Goal: Find specific page/section: Find specific page/section

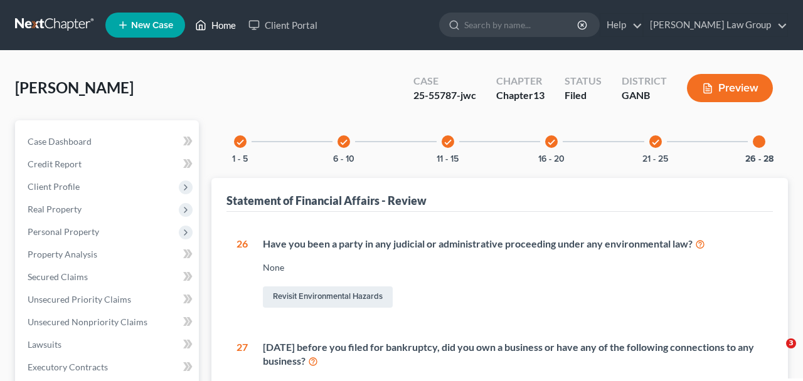
click at [222, 27] on link "Home" at bounding box center [215, 25] width 53 height 23
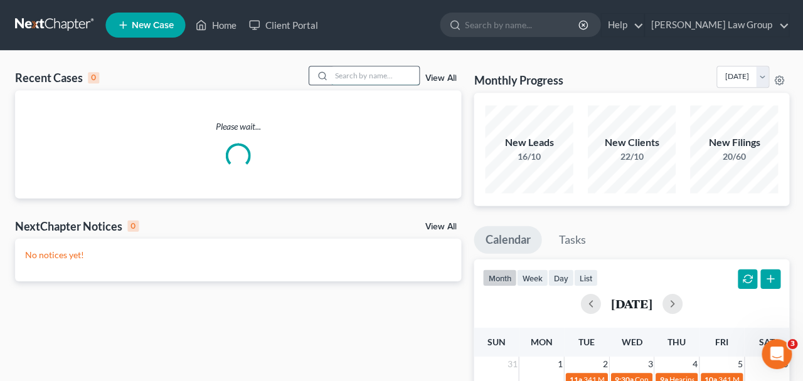
click at [350, 70] on input "search" at bounding box center [375, 75] width 88 height 18
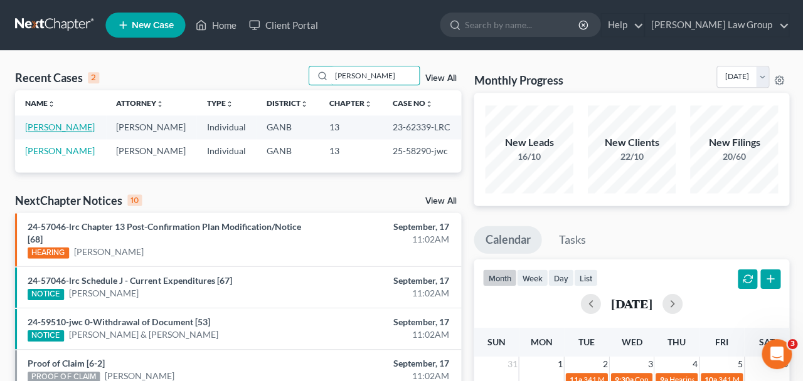
type input "[PERSON_NAME]"
click at [65, 132] on link "[PERSON_NAME]" at bounding box center [60, 127] width 70 height 11
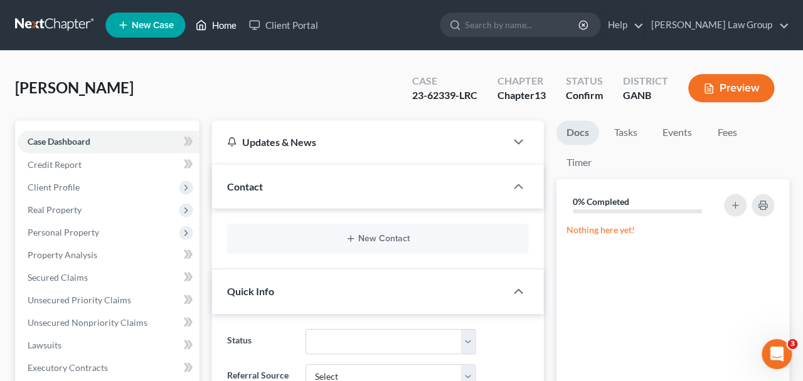
click at [206, 30] on icon at bounding box center [200, 25] width 11 height 15
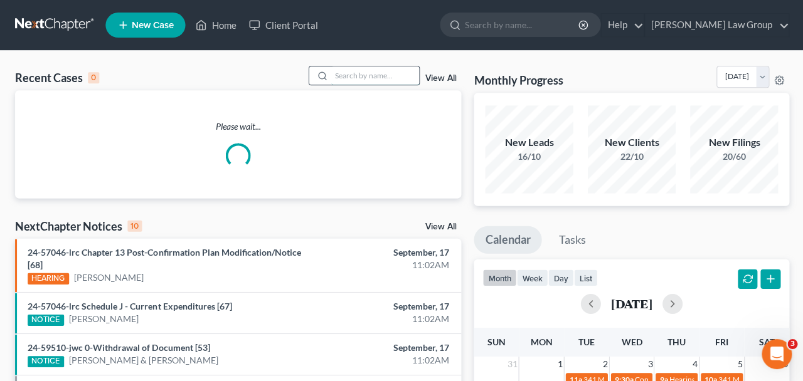
click at [338, 80] on input "search" at bounding box center [375, 75] width 88 height 18
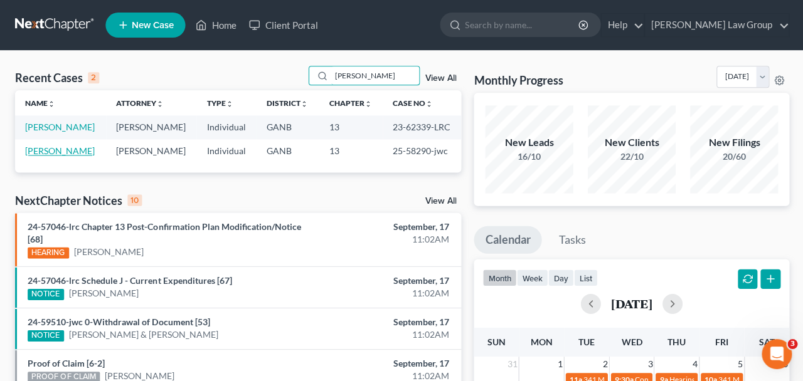
type input "[PERSON_NAME]"
click at [61, 156] on link "[PERSON_NAME]" at bounding box center [60, 151] width 70 height 11
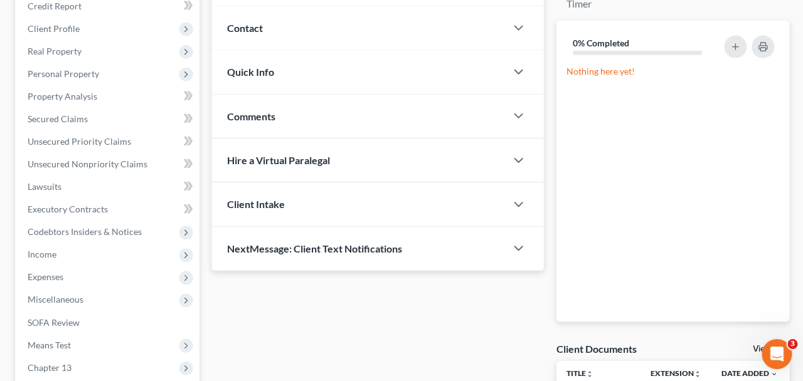
scroll to position [75, 0]
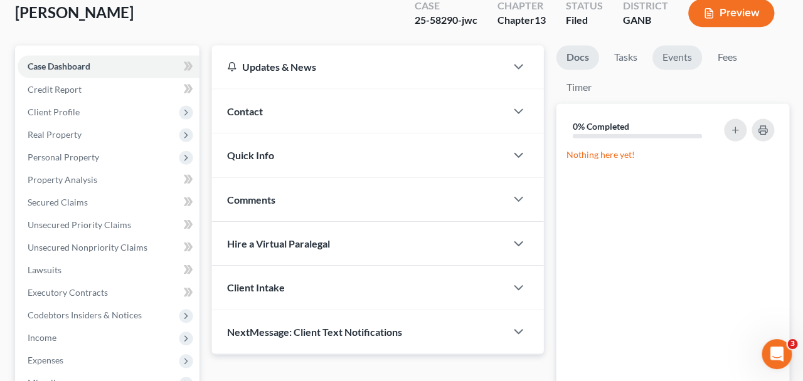
click at [654, 56] on link "Events" at bounding box center [676, 57] width 50 height 24
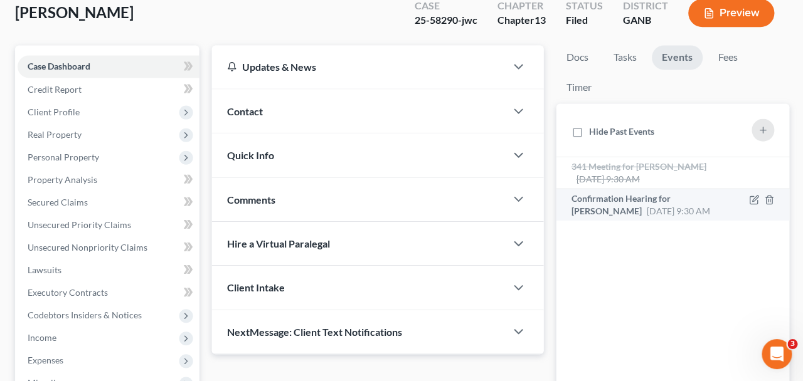
click at [646, 212] on span "[DATE] 9:30 AM" at bounding box center [677, 210] width 63 height 11
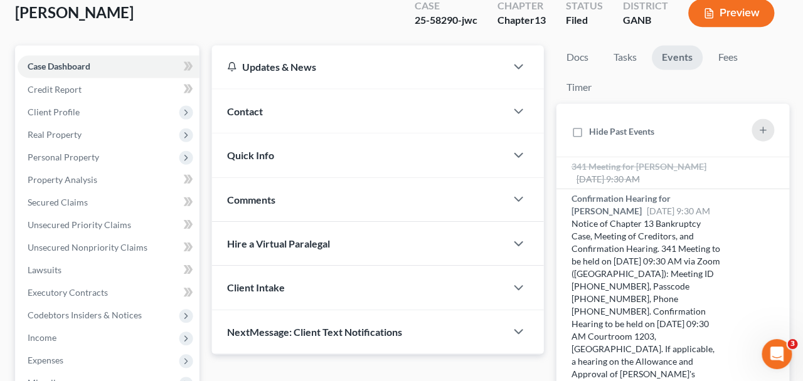
scroll to position [309, 0]
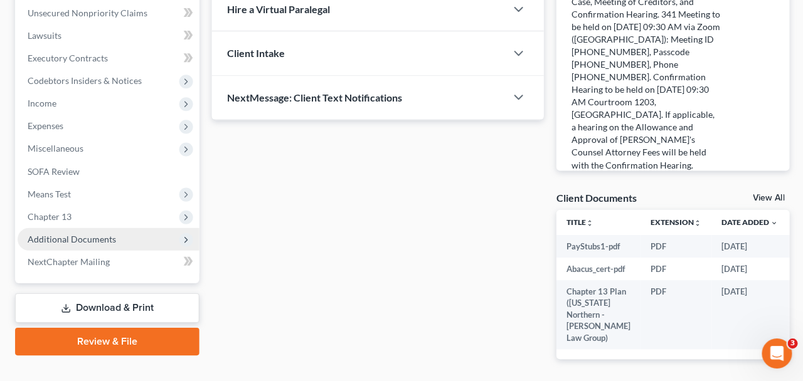
click at [135, 237] on span "Additional Documents" at bounding box center [108, 239] width 181 height 23
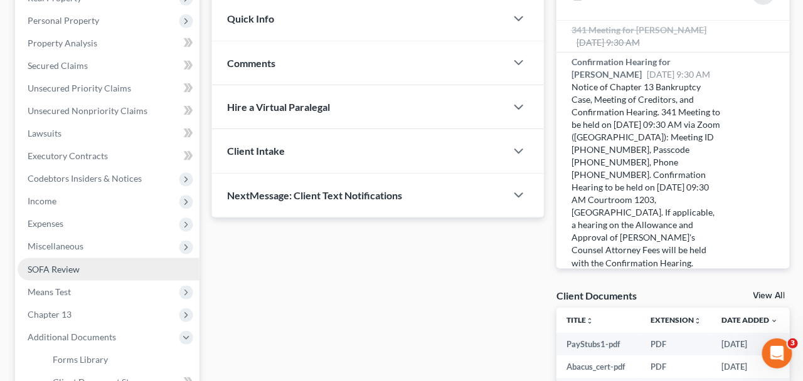
scroll to position [414, 0]
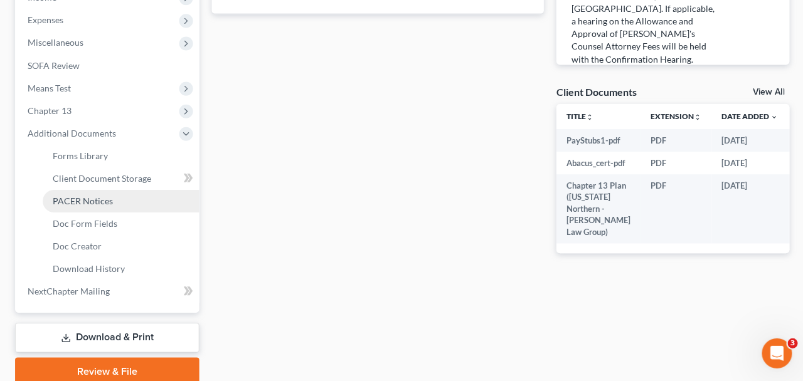
click at [83, 203] on span "PACER Notices" at bounding box center [83, 201] width 60 height 11
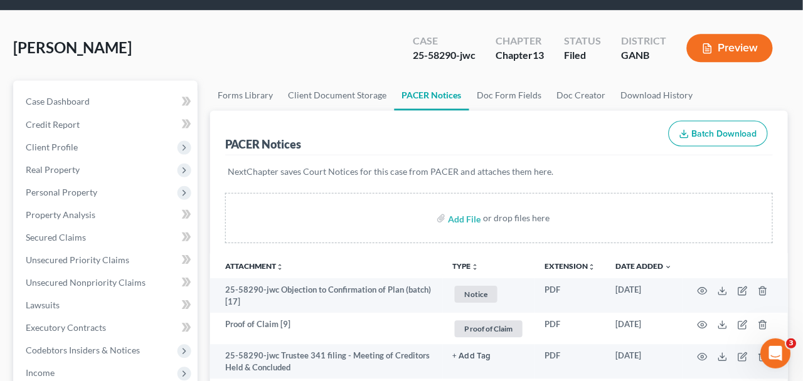
scroll to position [50, 0]
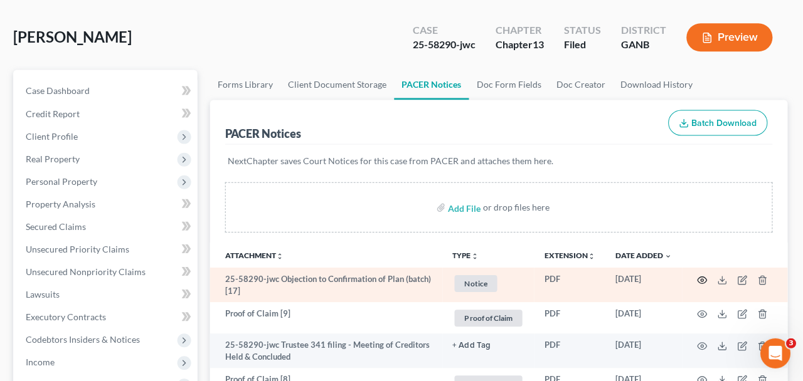
click at [705, 278] on icon "button" at bounding box center [703, 280] width 10 height 10
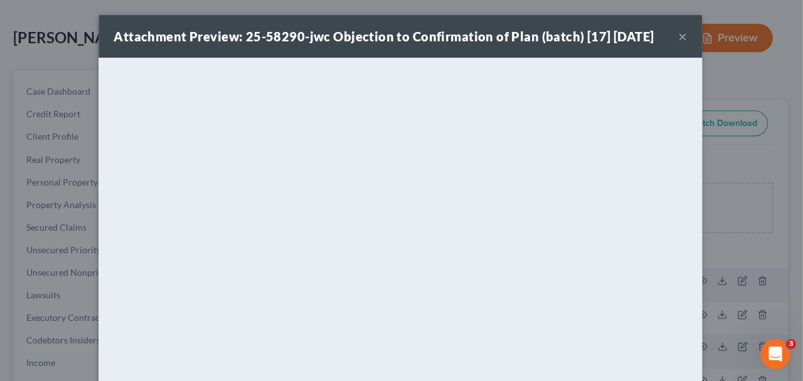
click at [686, 37] on button "×" at bounding box center [683, 36] width 9 height 15
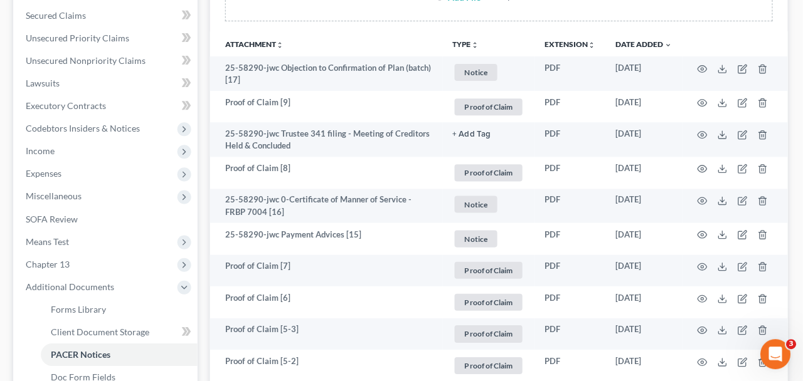
scroll to position [0, 0]
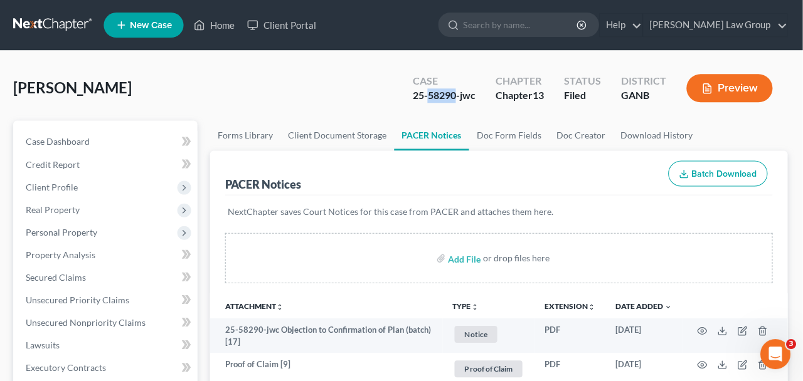
drag, startPoint x: 457, startPoint y: 97, endPoint x: 428, endPoint y: 97, distance: 28.2
click at [428, 97] on div "25-58290-jwc" at bounding box center [444, 95] width 63 height 14
copy div "58290"
click at [210, 29] on link "Home" at bounding box center [215, 25] width 53 height 23
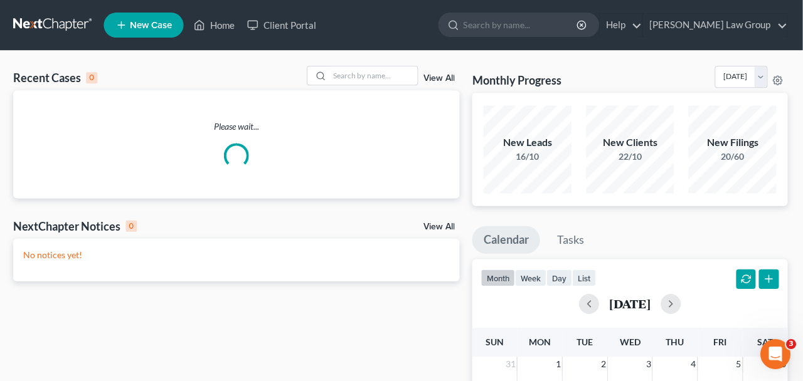
click at [345, 89] on div "Recent Cases 0 View All" at bounding box center [237, 78] width 445 height 24
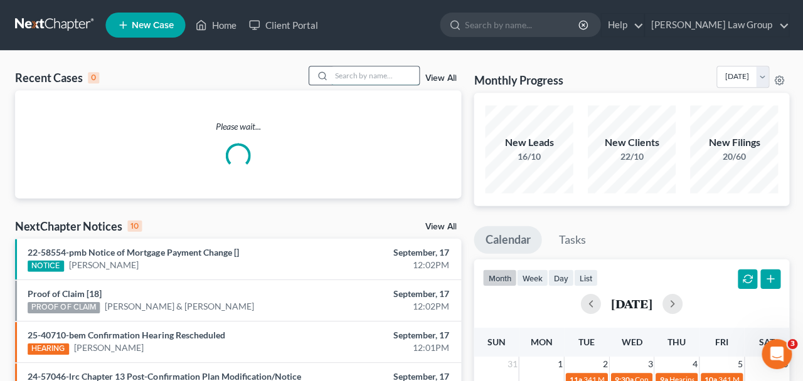
click at [345, 77] on input "search" at bounding box center [375, 75] width 88 height 18
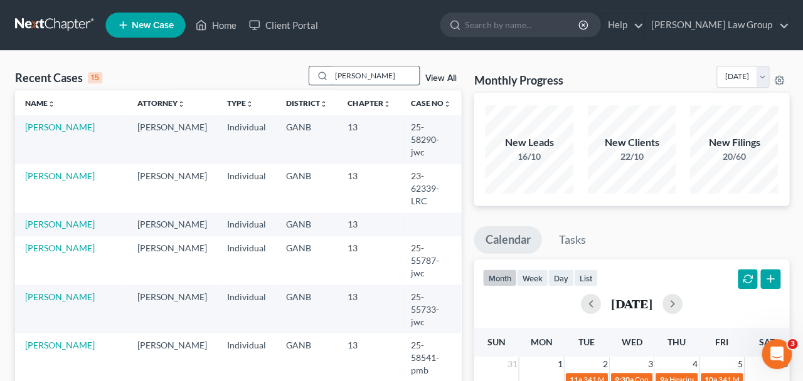
type input "[PERSON_NAME]"
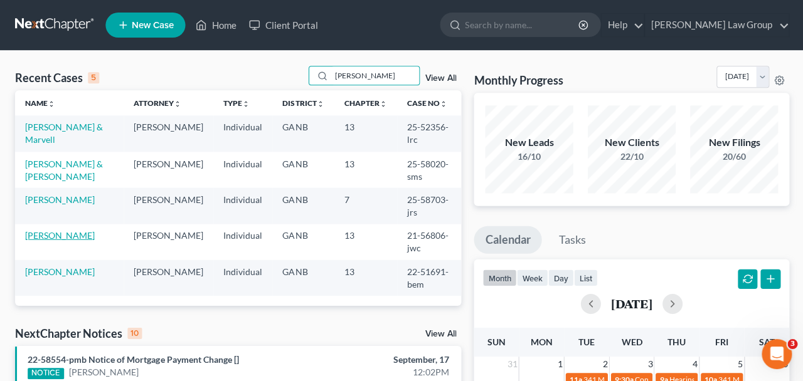
click at [50, 230] on link "[PERSON_NAME]" at bounding box center [60, 235] width 70 height 11
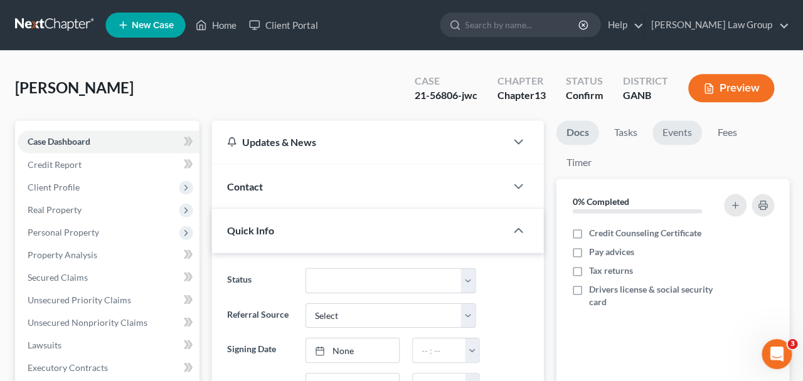
click at [679, 136] on link "Events" at bounding box center [676, 132] width 50 height 24
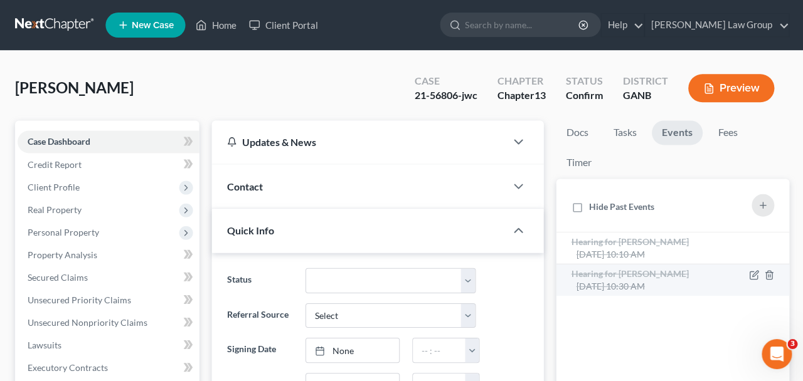
click at [642, 289] on div "Hearing for [PERSON_NAME] [DATE] 10:30 AM" at bounding box center [644, 279] width 149 height 25
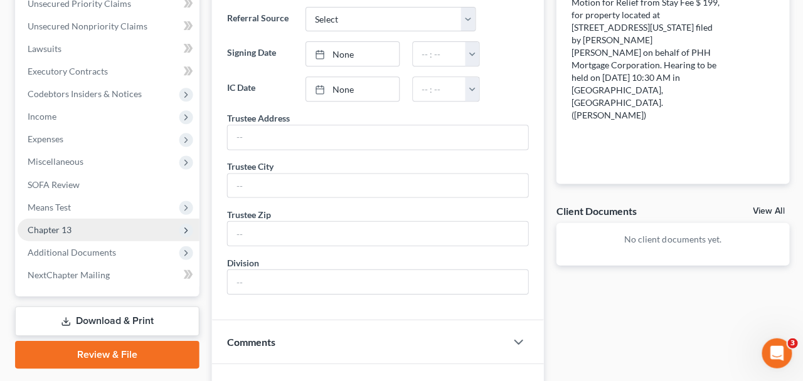
scroll to position [299, 0]
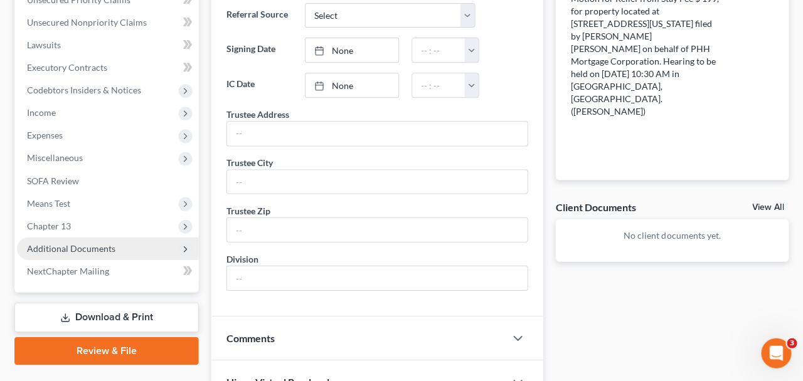
click at [113, 244] on span "Additional Documents" at bounding box center [72, 248] width 88 height 11
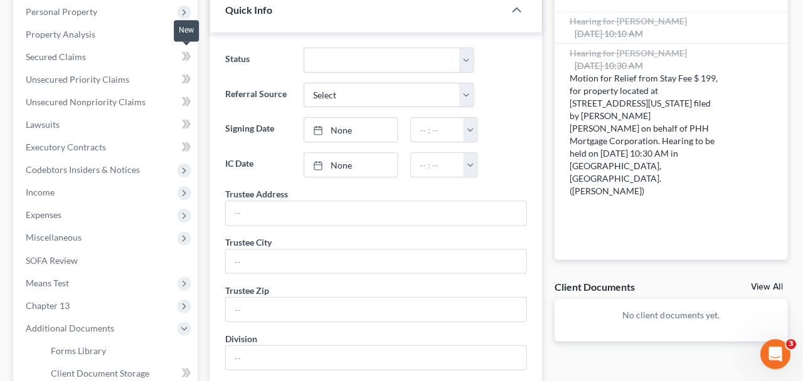
scroll to position [0, 0]
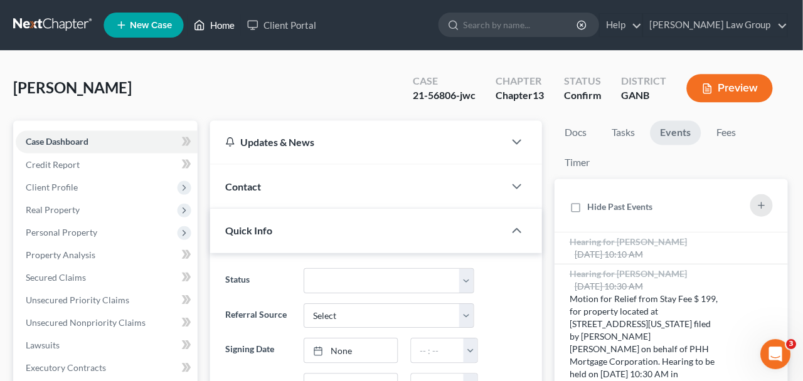
click at [226, 33] on link "Home" at bounding box center [215, 25] width 53 height 23
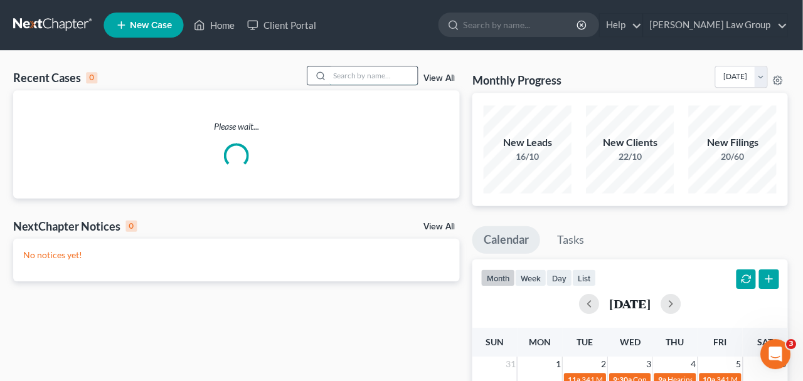
click at [370, 73] on input "search" at bounding box center [375, 75] width 88 height 18
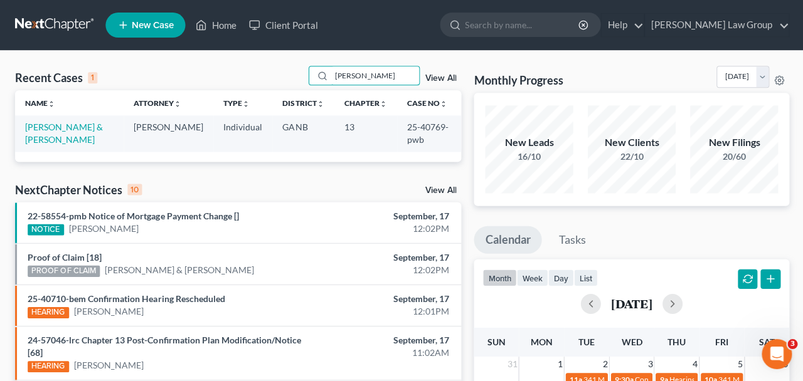
type input "[PERSON_NAME]"
click at [53, 133] on td "[PERSON_NAME] & [PERSON_NAME]" at bounding box center [69, 133] width 109 height 36
click at [56, 127] on link "[PERSON_NAME] & [PERSON_NAME]" at bounding box center [64, 133] width 78 height 23
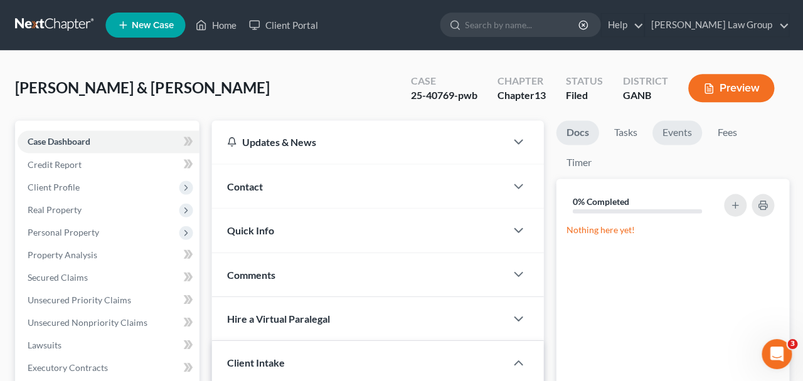
click at [673, 136] on link "Events" at bounding box center [676, 132] width 50 height 24
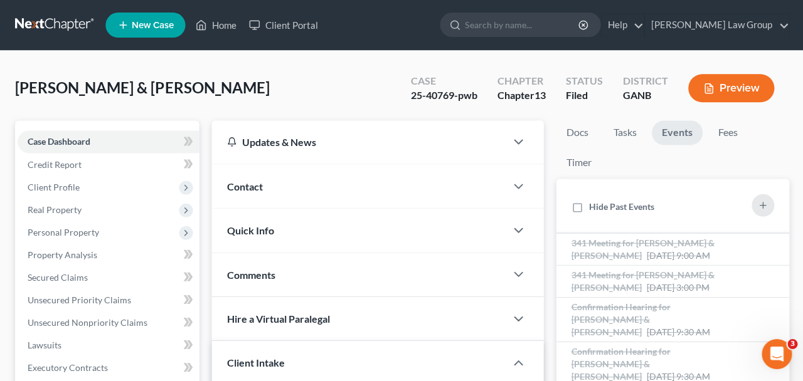
scroll to position [78, 0]
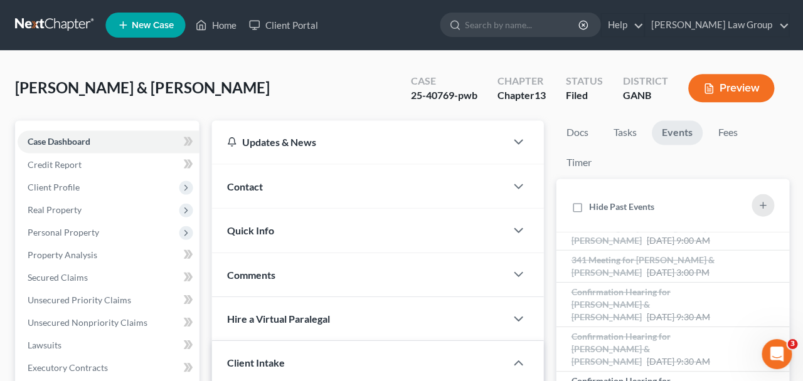
click at [605, 277] on span "341 Meeting for [PERSON_NAME] & [PERSON_NAME]" at bounding box center [641, 265] width 143 height 23
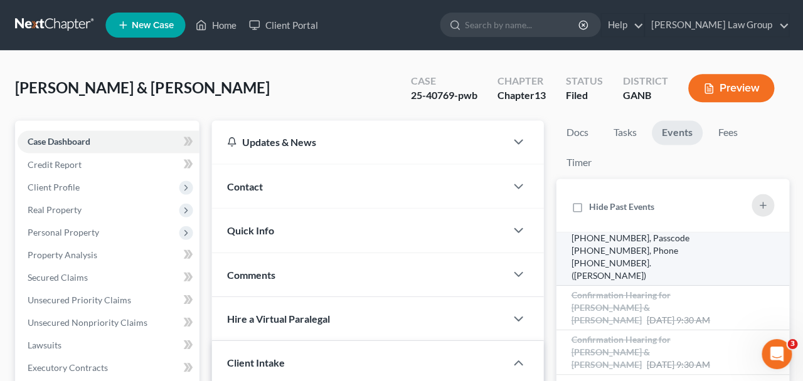
scroll to position [195, 0]
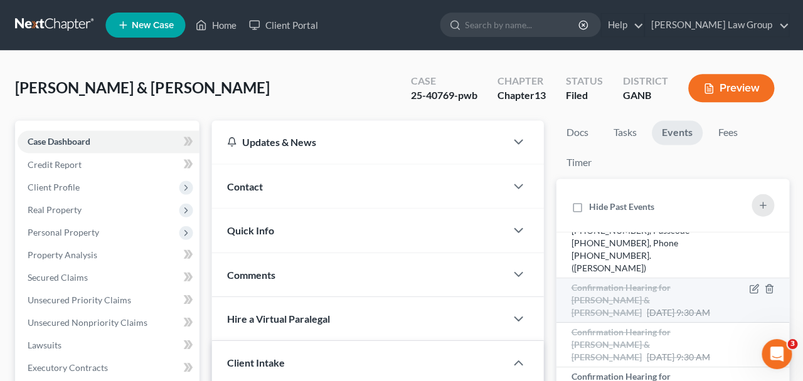
click at [625, 300] on span "Confirmation Hearing for [PERSON_NAME] & [PERSON_NAME]" at bounding box center [619, 300] width 99 height 36
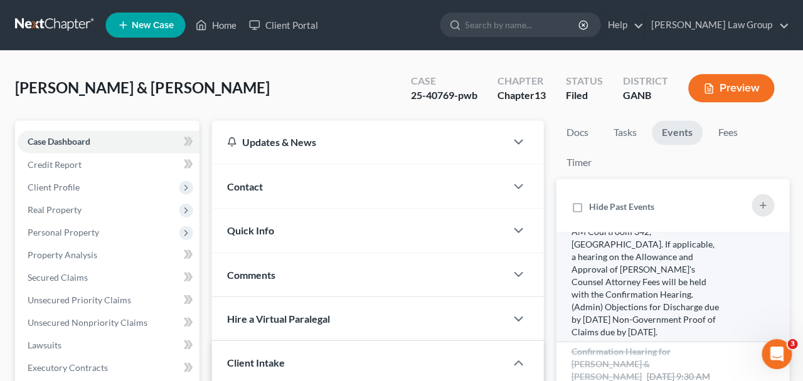
scroll to position [426, 0]
